Goal: Task Accomplishment & Management: Manage account settings

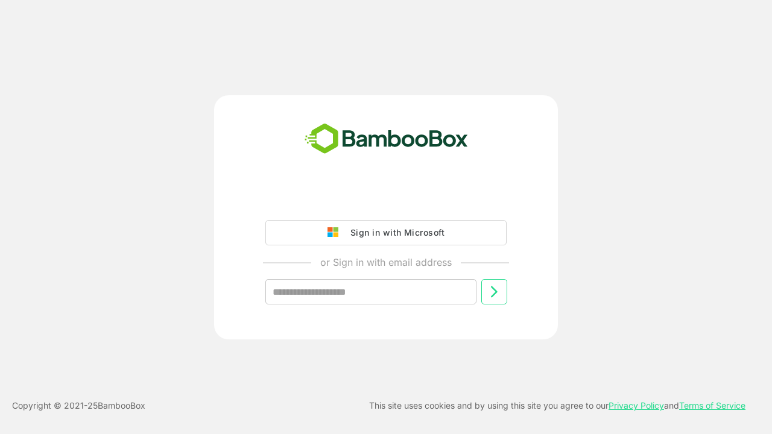
type input "**********"
click at [494, 292] on icon at bounding box center [494, 292] width 14 height 14
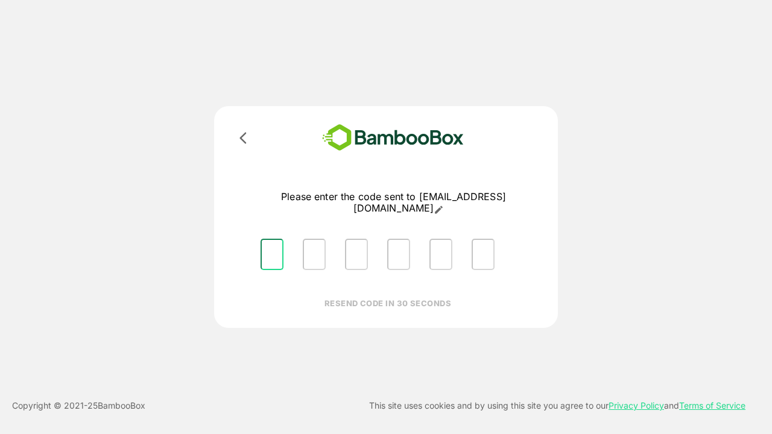
type input "*"
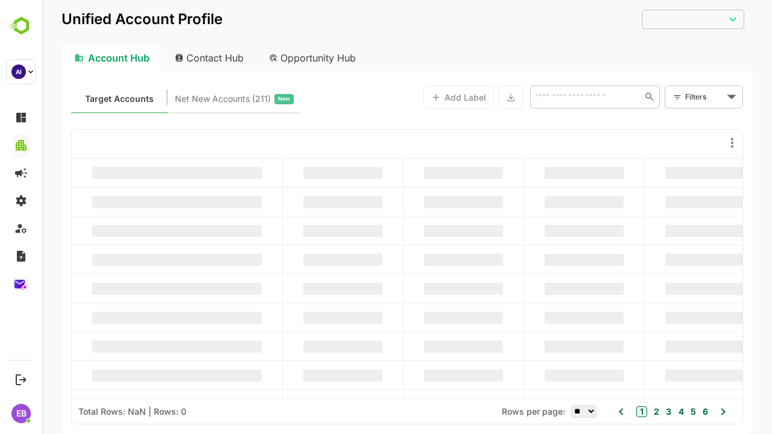
type input "**********"
